Goal: Task Accomplishment & Management: Use online tool/utility

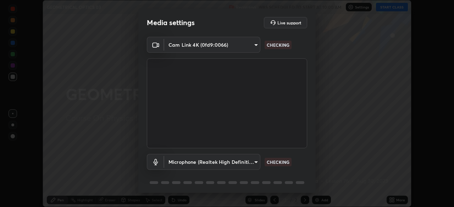
scroll to position [207, 454]
click at [232, 163] on body "Erase all GEOMETRICAL OPTICS 03 Recording WAS SCHEDULED TO START AT 10:00 AM Se…" at bounding box center [227, 103] width 454 height 207
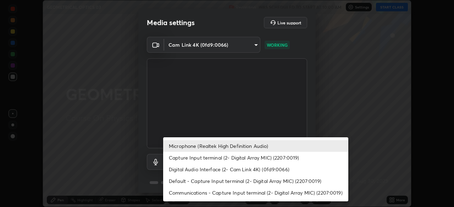
click at [184, 148] on li "Microphone (Realtek High Definition Audio)" at bounding box center [255, 146] width 185 height 12
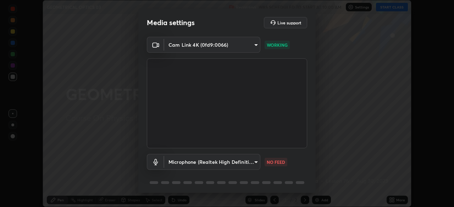
click at [222, 164] on body "Erase all GEOMETRICAL OPTICS 03 Recording WAS SCHEDULED TO START AT 10:00 AM Se…" at bounding box center [227, 103] width 454 height 207
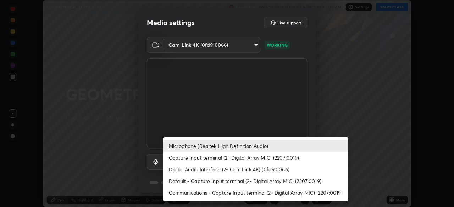
click at [179, 182] on li "Default - Capture Input terminal (2- Digital Array MIC) (2207:0019)" at bounding box center [255, 181] width 185 height 12
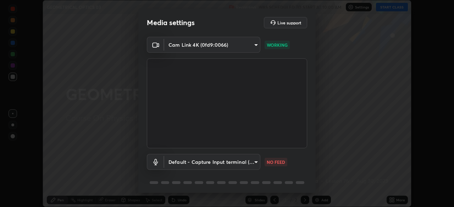
click at [199, 168] on body "Erase all GEOMETRICAL OPTICS 03 Recording WAS SCHEDULED TO START AT 10:00 AM Se…" at bounding box center [227, 103] width 454 height 207
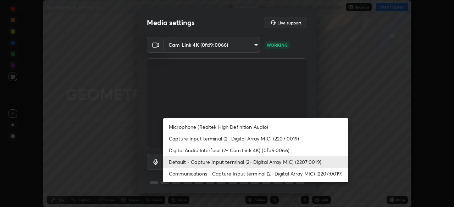
click at [180, 129] on li "Microphone (Realtek High Definition Audio)" at bounding box center [255, 127] width 185 height 12
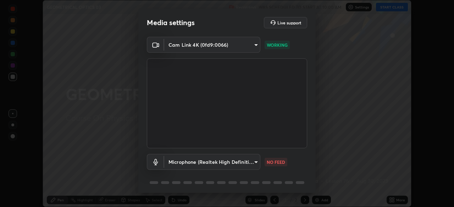
type input "bef04e412724abd94ab17f51c46c94050894f67992973f842b18f11041e0dab1"
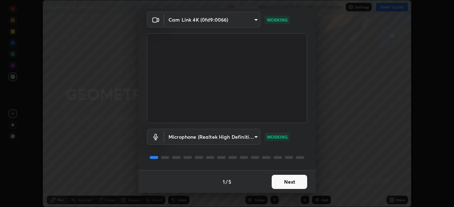
click at [287, 184] on button "Next" at bounding box center [288, 182] width 35 height 14
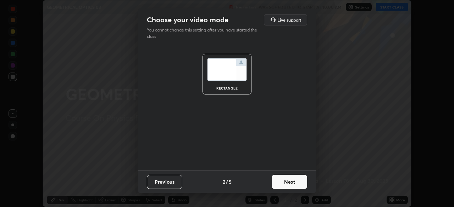
click at [296, 183] on button "Next" at bounding box center [288, 182] width 35 height 14
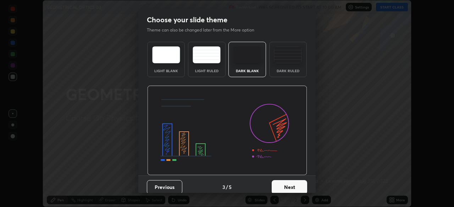
click at [300, 186] on button "Next" at bounding box center [288, 187] width 35 height 14
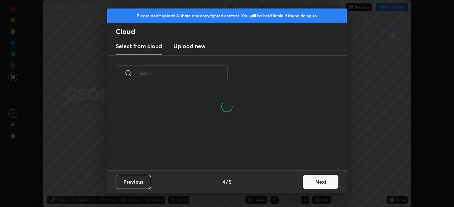
click at [309, 186] on button "Next" at bounding box center [320, 182] width 35 height 14
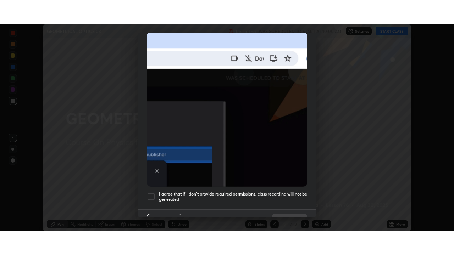
scroll to position [170, 0]
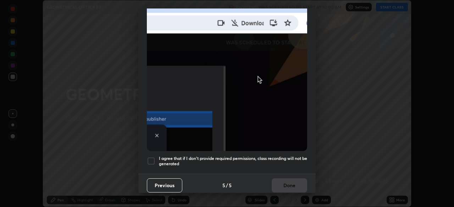
click at [148, 157] on div at bounding box center [151, 161] width 9 height 9
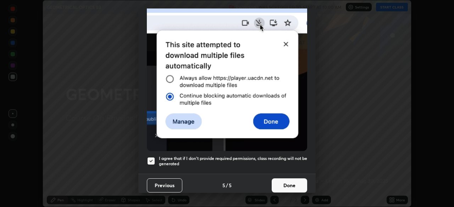
click at [281, 185] on button "Done" at bounding box center [288, 186] width 35 height 14
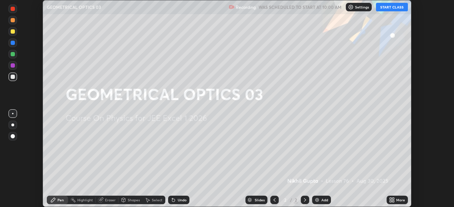
click at [390, 7] on button "START CLASS" at bounding box center [392, 7] width 32 height 9
click at [320, 201] on div "Add" at bounding box center [321, 200] width 19 height 9
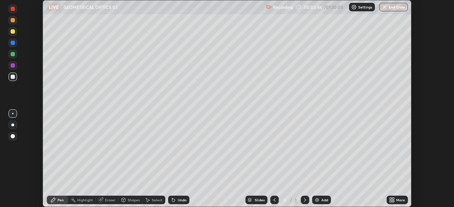
click at [392, 202] on icon at bounding box center [393, 202] width 2 height 2
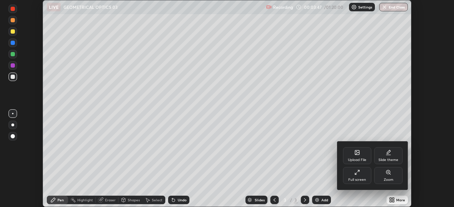
click at [354, 178] on div "Full screen" at bounding box center [357, 180] width 18 height 4
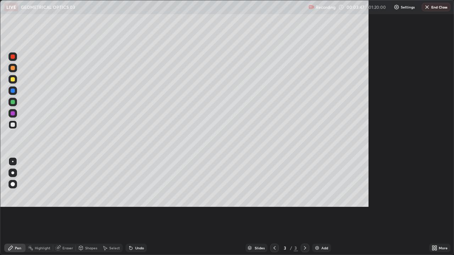
scroll to position [255, 454]
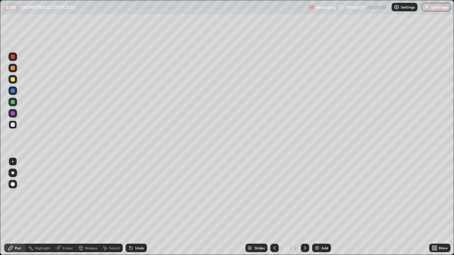
click at [11, 68] on div at bounding box center [13, 68] width 4 height 4
click at [14, 126] on div at bounding box center [13, 124] width 9 height 9
click at [10, 79] on div at bounding box center [13, 79] width 9 height 9
click at [87, 207] on div "Shapes" at bounding box center [91, 248] width 12 height 4
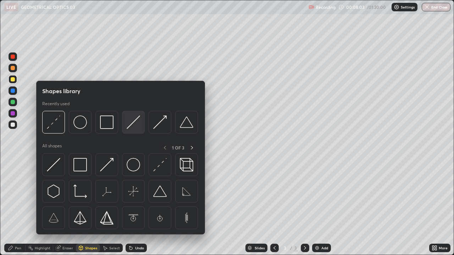
click at [130, 128] on img at bounding box center [132, 122] width 13 height 13
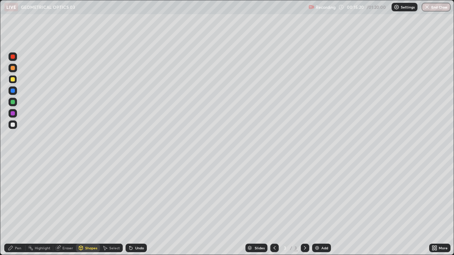
click at [139, 207] on div "Undo" at bounding box center [139, 248] width 9 height 4
click at [13, 207] on div "Pen" at bounding box center [14, 248] width 21 height 9
click at [14, 125] on div at bounding box center [13, 125] width 4 height 4
click at [321, 207] on div "Add" at bounding box center [321, 248] width 19 height 9
click at [13, 79] on div at bounding box center [13, 79] width 4 height 4
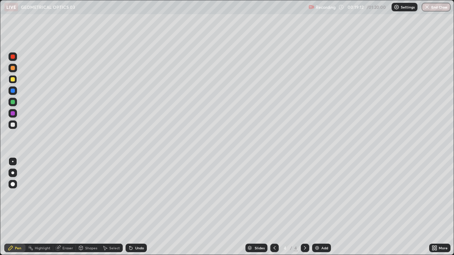
click at [0, 207] on div "Pen Highlight Eraser Shapes Select Undo Slides 4 / 4 Add More" at bounding box center [227, 248] width 454 height 14
click at [13, 128] on div at bounding box center [13, 124] width 9 height 9
click at [148, 207] on div "Slides 4 / 4 Add" at bounding box center [288, 248] width 282 height 14
click at [150, 207] on div "Slides 4 / 4 Add" at bounding box center [288, 248] width 282 height 14
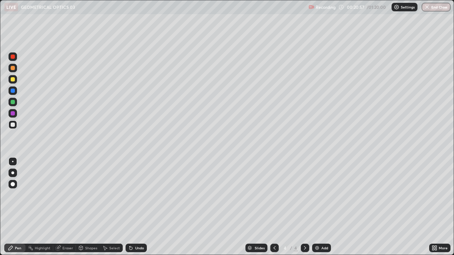
click at [147, 207] on div "Slides 4 / 4 Add" at bounding box center [288, 248] width 282 height 14
click at [148, 207] on div "Slides 4 / 4 Add" at bounding box center [288, 248] width 282 height 14
click at [137, 207] on div "Undo" at bounding box center [139, 248] width 9 height 4
click at [14, 207] on div "Pen" at bounding box center [14, 248] width 21 height 9
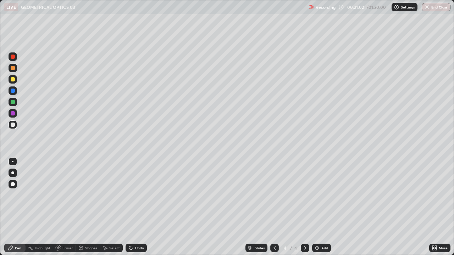
click at [13, 80] on div at bounding box center [13, 79] width 4 height 4
click at [65, 207] on div "Eraser" at bounding box center [67, 248] width 11 height 4
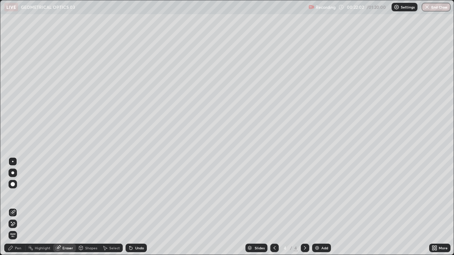
click at [18, 207] on div "Pen" at bounding box center [18, 248] width 6 height 4
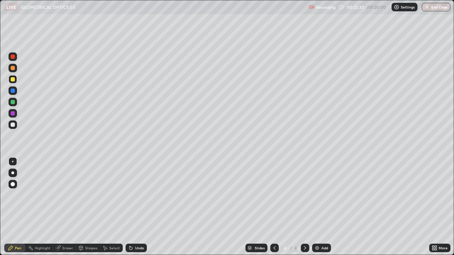
click at [68, 207] on div "Eraser" at bounding box center [67, 248] width 11 height 4
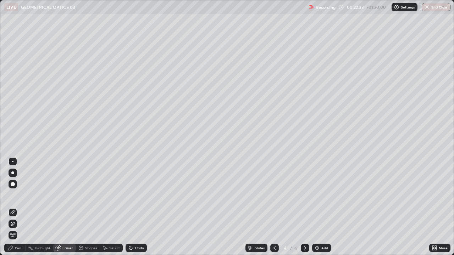
click at [16, 207] on div "Pen" at bounding box center [18, 248] width 6 height 4
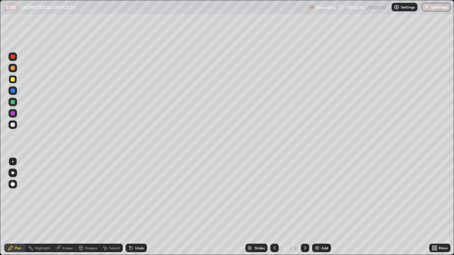
click at [13, 126] on div at bounding box center [13, 125] width 4 height 4
click at [0, 111] on div "Setting up your live class" at bounding box center [227, 127] width 454 height 255
click at [138, 207] on div "Undo" at bounding box center [139, 248] width 9 height 4
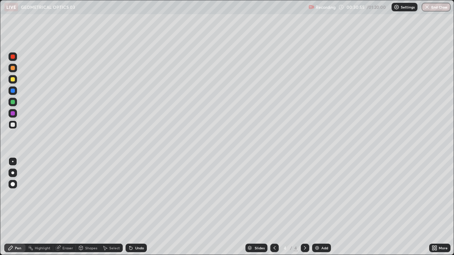
click at [136, 207] on div "Undo" at bounding box center [139, 248] width 9 height 4
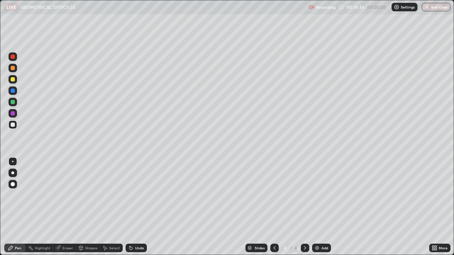
click at [136, 207] on div "Undo" at bounding box center [139, 248] width 9 height 4
click at [322, 207] on div "Add" at bounding box center [324, 248] width 7 height 4
click at [14, 80] on div at bounding box center [13, 79] width 4 height 4
click at [12, 124] on div at bounding box center [13, 125] width 4 height 4
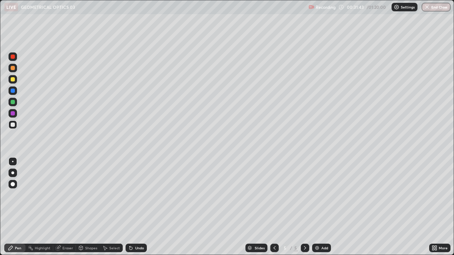
click at [67, 207] on div "Eraser" at bounding box center [67, 248] width 11 height 4
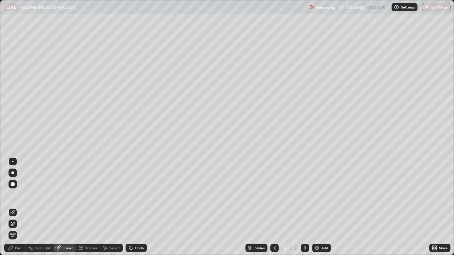
click at [19, 207] on div "Pen" at bounding box center [18, 248] width 6 height 4
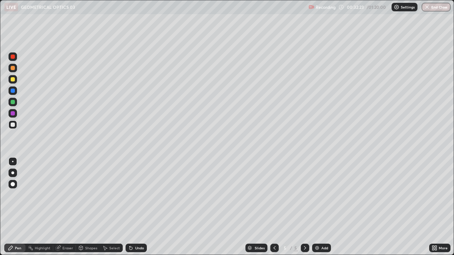
click at [12, 80] on div at bounding box center [13, 79] width 4 height 4
click at [10, 124] on div at bounding box center [13, 124] width 9 height 9
click at [270, 207] on div at bounding box center [274, 248] width 9 height 14
click at [301, 207] on div at bounding box center [304, 248] width 9 height 9
click at [322, 207] on div "Add" at bounding box center [324, 248] width 7 height 4
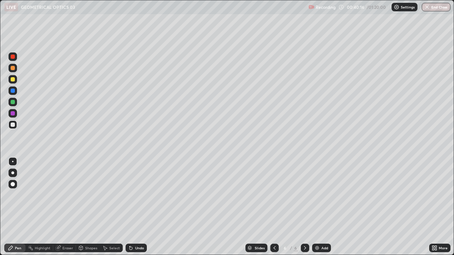
click at [140, 207] on div "Undo" at bounding box center [139, 248] width 9 height 4
click at [322, 207] on div "Add" at bounding box center [324, 248] width 7 height 4
click at [14, 81] on div at bounding box center [13, 79] width 4 height 4
click at [139, 207] on div "Undo" at bounding box center [139, 248] width 9 height 4
click at [136, 207] on div "Undo" at bounding box center [135, 248] width 21 height 9
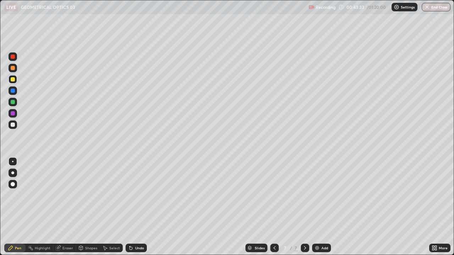
click at [13, 124] on div at bounding box center [13, 125] width 4 height 4
click at [326, 207] on div "Add" at bounding box center [324, 248] width 7 height 4
click at [11, 79] on div at bounding box center [13, 79] width 4 height 4
click at [86, 207] on div "Shapes" at bounding box center [91, 248] width 12 height 4
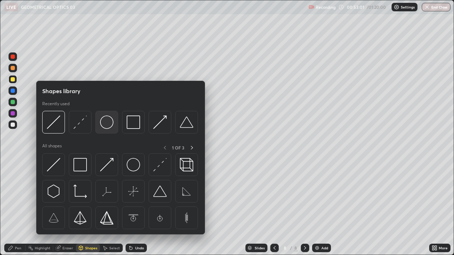
click at [106, 127] on img at bounding box center [106, 122] width 13 height 13
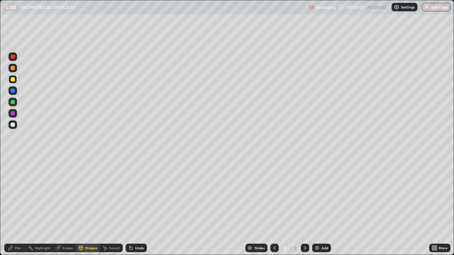
click at [16, 207] on div "Pen" at bounding box center [18, 248] width 6 height 4
click at [9, 69] on div at bounding box center [13, 68] width 9 height 9
click at [12, 126] on div at bounding box center [13, 125] width 4 height 4
click at [17, 207] on div "Pen" at bounding box center [18, 248] width 6 height 4
click at [69, 207] on div "Eraser" at bounding box center [67, 248] width 11 height 4
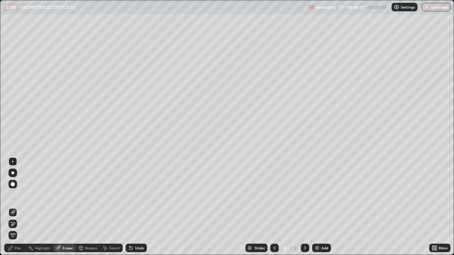
click at [19, 207] on div "Pen" at bounding box center [18, 248] width 6 height 4
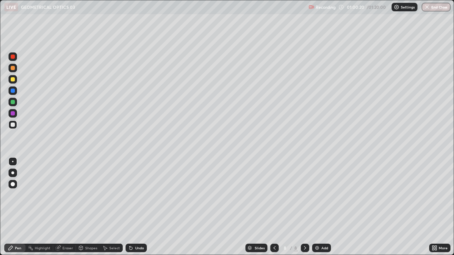
click at [321, 207] on div "Add" at bounding box center [324, 248] width 7 height 4
click at [89, 207] on div "Shapes" at bounding box center [91, 248] width 12 height 4
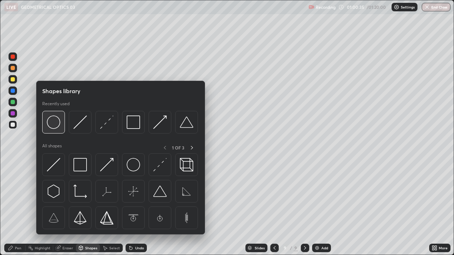
click at [55, 125] on img at bounding box center [53, 122] width 13 height 13
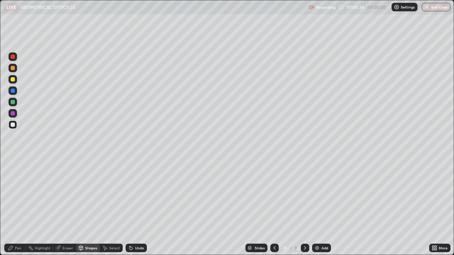
click at [14, 67] on div at bounding box center [13, 68] width 4 height 4
click at [18, 207] on div "Pen" at bounding box center [18, 248] width 6 height 4
click at [11, 125] on div at bounding box center [13, 125] width 4 height 4
click at [323, 207] on div "Add" at bounding box center [324, 248] width 7 height 4
click at [11, 80] on div at bounding box center [13, 79] width 4 height 4
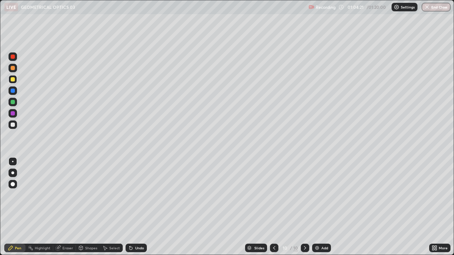
click at [15, 68] on div at bounding box center [13, 68] width 9 height 9
click at [85, 207] on div "Shapes" at bounding box center [91, 248] width 12 height 4
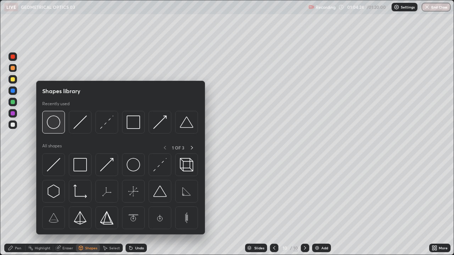
click at [56, 129] on img at bounding box center [53, 122] width 13 height 13
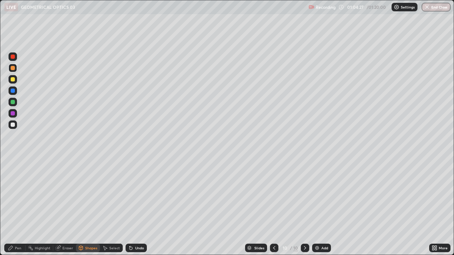
click at [12, 81] on div at bounding box center [13, 79] width 4 height 4
click at [16, 207] on div "Pen" at bounding box center [18, 248] width 6 height 4
click at [13, 128] on div at bounding box center [13, 124] width 9 height 9
click at [138, 207] on div "Undo" at bounding box center [139, 248] width 9 height 4
click at [272, 207] on icon at bounding box center [274, 248] width 6 height 6
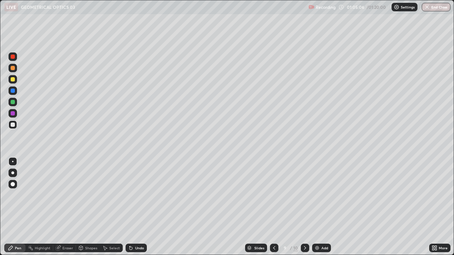
click at [304, 207] on icon at bounding box center [305, 248] width 6 height 6
click at [28, 207] on div "Highlight" at bounding box center [40, 248] width 28 height 9
click at [17, 207] on div "Pen" at bounding box center [18, 248] width 6 height 4
click at [432, 8] on button "End Class" at bounding box center [435, 7] width 29 height 9
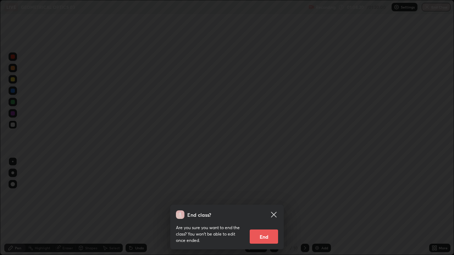
click at [260, 207] on button "End" at bounding box center [263, 237] width 28 height 14
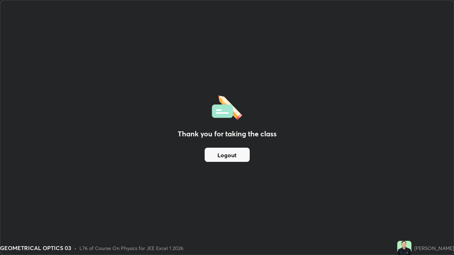
click at [238, 156] on button "Logout" at bounding box center [226, 155] width 45 height 14
